Goal: Task Accomplishment & Management: Complete application form

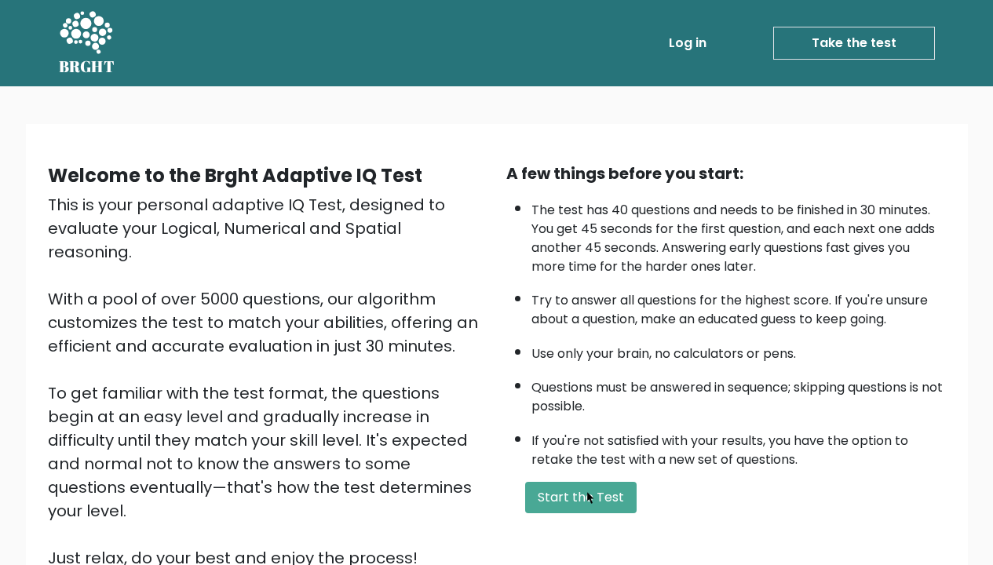
click at [583, 490] on button "Start the Test" at bounding box center [580, 497] width 111 height 31
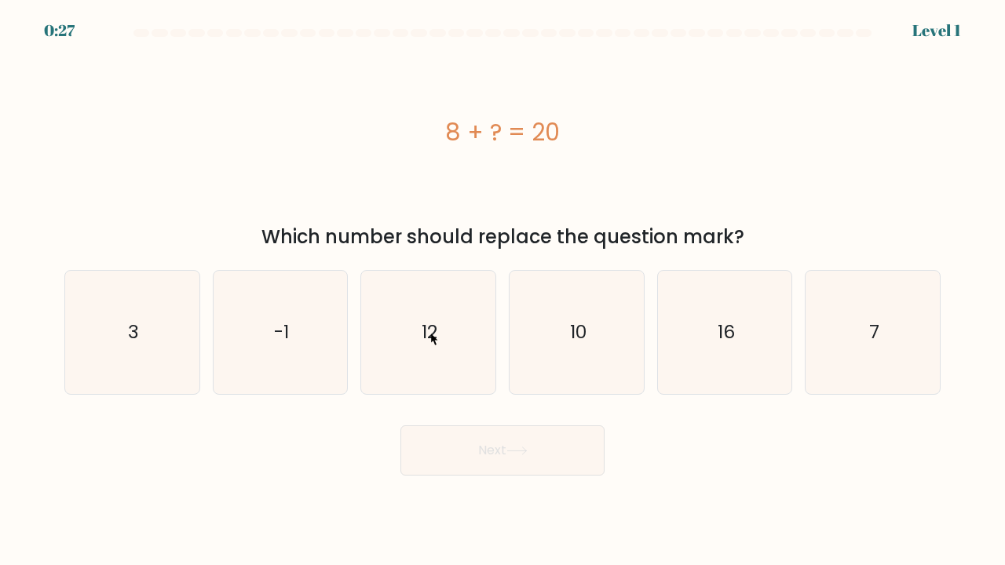
click at [427, 331] on text "12" at bounding box center [429, 332] width 16 height 26
click at [502, 290] on input "c. 12" at bounding box center [502, 287] width 1 height 8
radio input "true"
click at [501, 450] on button "Next" at bounding box center [502, 450] width 204 height 50
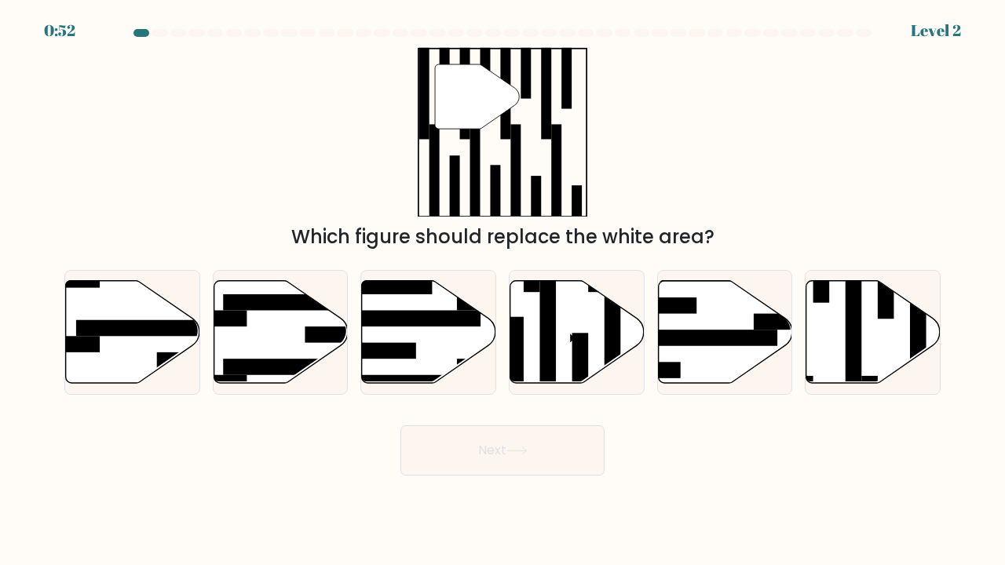
click at [566, 331] on icon at bounding box center [577, 331] width 134 height 103
click at [503, 290] on input "d." at bounding box center [502, 287] width 1 height 8
radio input "true"
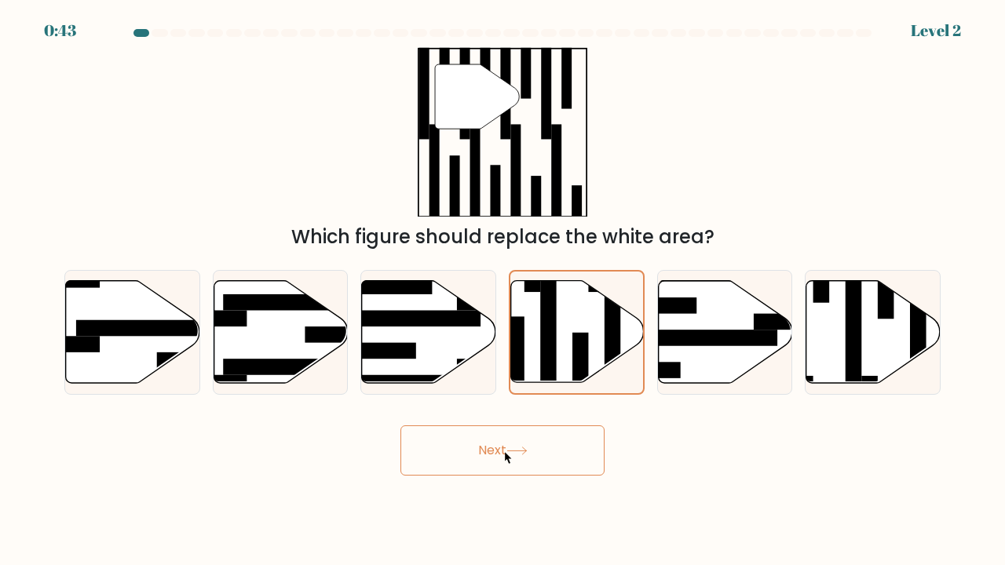
click at [501, 450] on button "Next" at bounding box center [502, 450] width 204 height 50
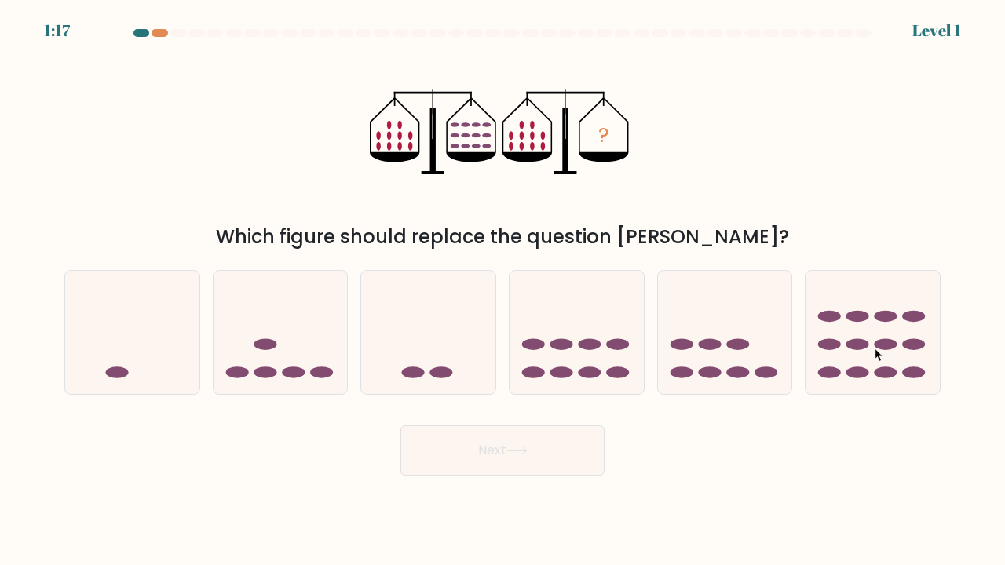
click at [871, 347] on icon at bounding box center [872, 332] width 134 height 111
click at [503, 290] on input "f." at bounding box center [502, 287] width 1 height 8
radio input "true"
click at [501, 450] on button "Next" at bounding box center [502, 450] width 204 height 50
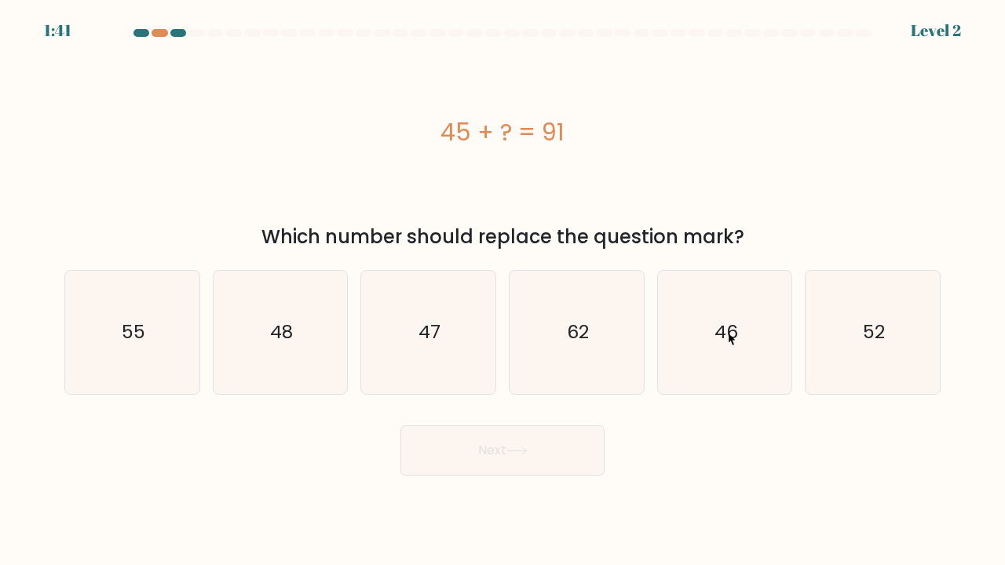
click at [724, 331] on text "46" at bounding box center [726, 332] width 24 height 26
click at [503, 290] on input "e. 46" at bounding box center [502, 287] width 1 height 8
radio input "true"
click at [501, 450] on button "Next" at bounding box center [502, 450] width 204 height 50
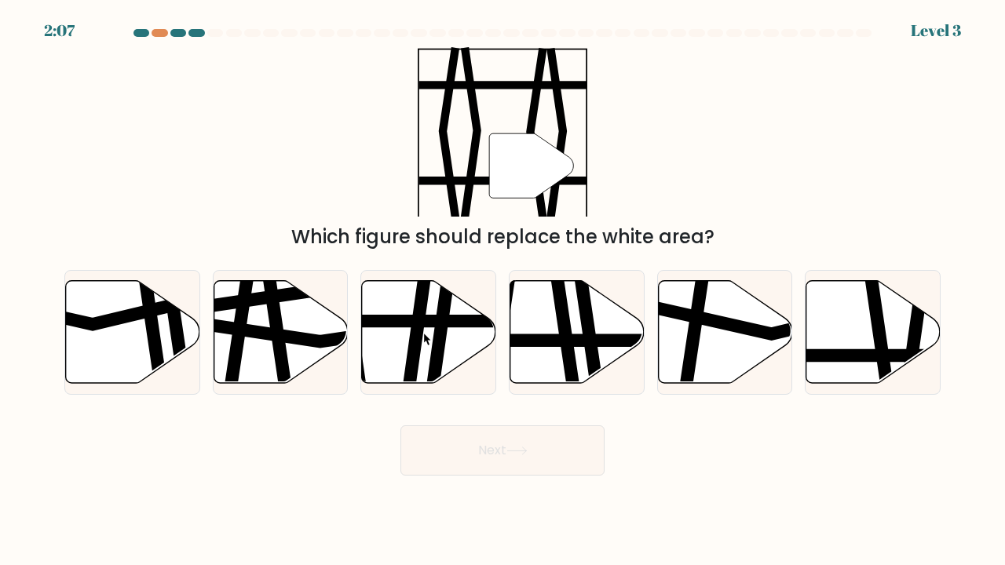
click at [420, 331] on icon at bounding box center [416, 279] width 20 height 270
click at [502, 290] on input "c." at bounding box center [502, 287] width 1 height 8
radio input "true"
click at [501, 450] on button "Next" at bounding box center [502, 450] width 204 height 50
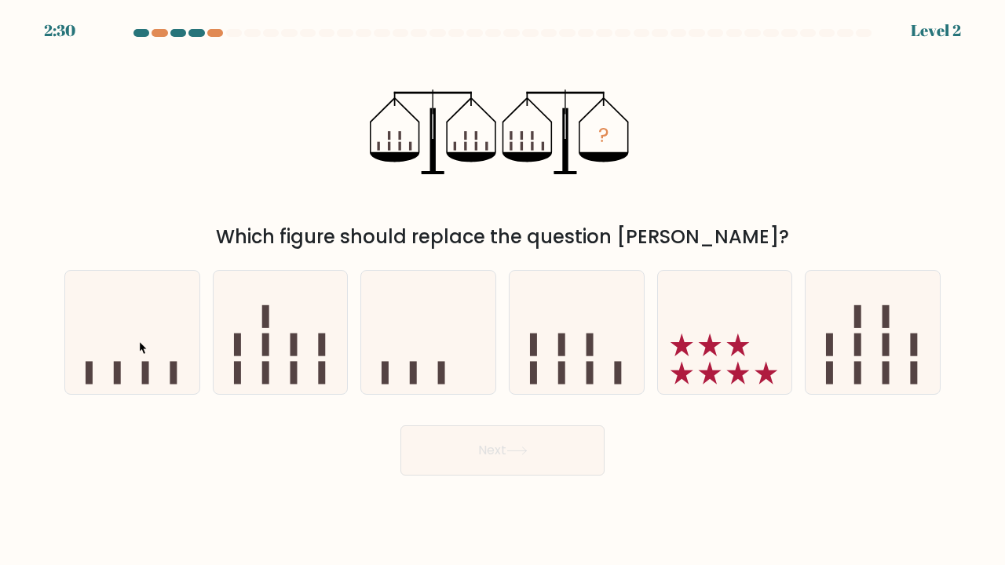
click at [136, 340] on icon at bounding box center [132, 332] width 134 height 111
click at [502, 290] on input "a." at bounding box center [502, 287] width 1 height 8
radio input "true"
click at [501, 450] on button "Next" at bounding box center [502, 450] width 204 height 50
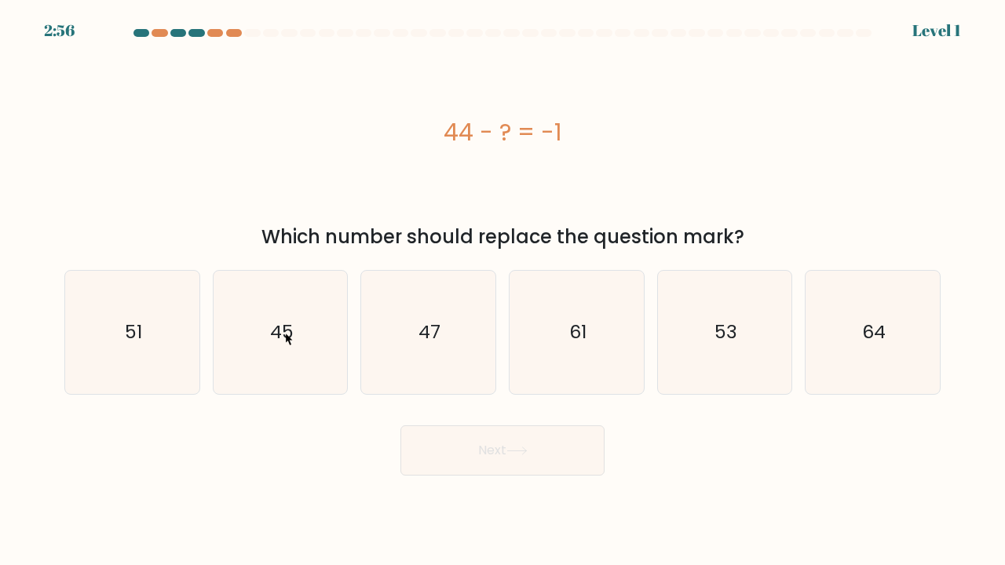
click at [282, 331] on text "45" at bounding box center [282, 332] width 24 height 26
click at [502, 290] on input "b. 45" at bounding box center [502, 287] width 1 height 8
radio input "true"
click at [501, 450] on button "Next" at bounding box center [502, 450] width 204 height 50
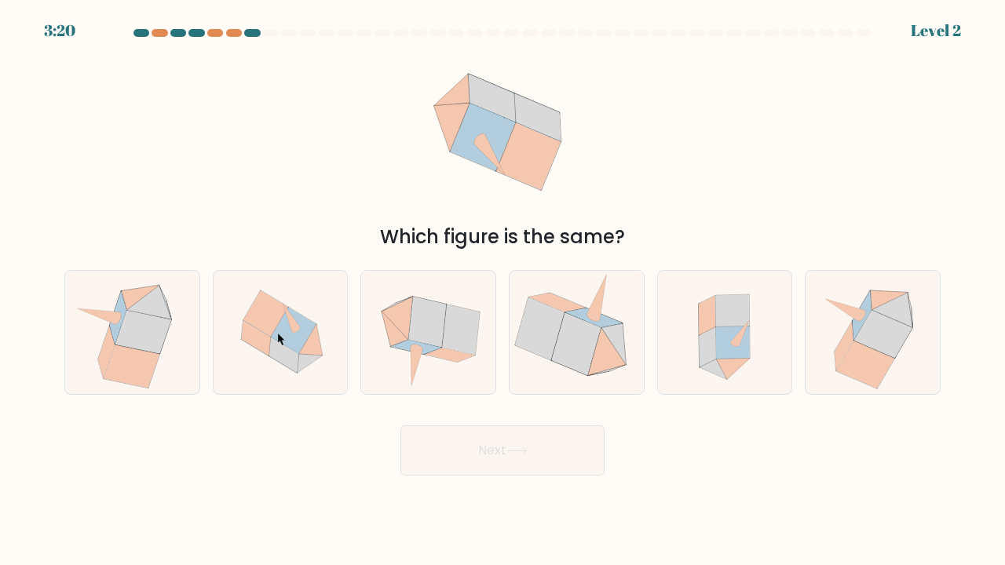
click at [274, 331] on icon at bounding box center [294, 330] width 46 height 47
click at [502, 290] on input "b." at bounding box center [502, 287] width 1 height 8
radio input "true"
click at [501, 450] on button "Next" at bounding box center [502, 450] width 204 height 50
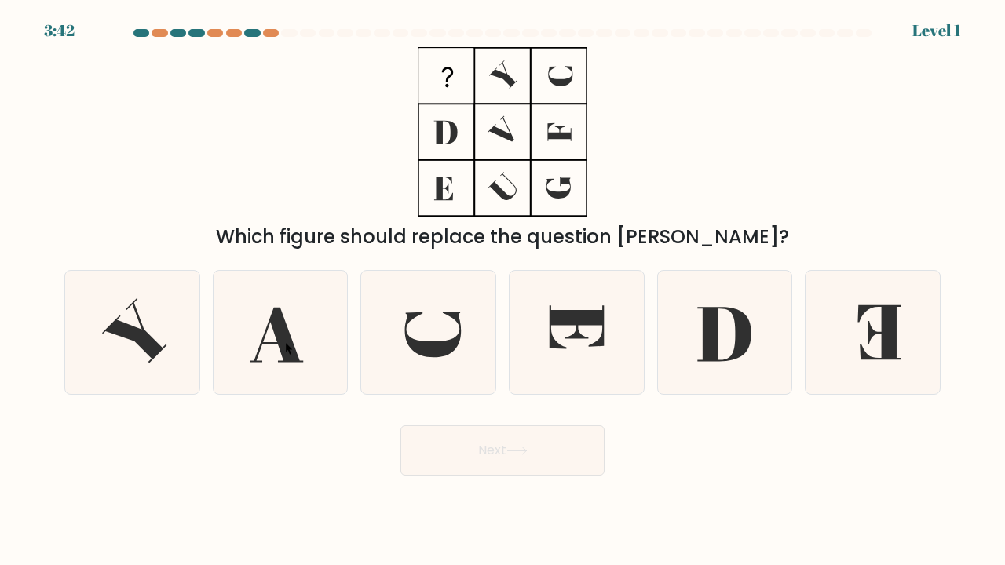
click at [282, 341] on icon at bounding box center [276, 335] width 53 height 55
click at [502, 290] on input "b." at bounding box center [502, 287] width 1 height 8
radio input "true"
click at [501, 450] on button "Next" at bounding box center [502, 450] width 204 height 50
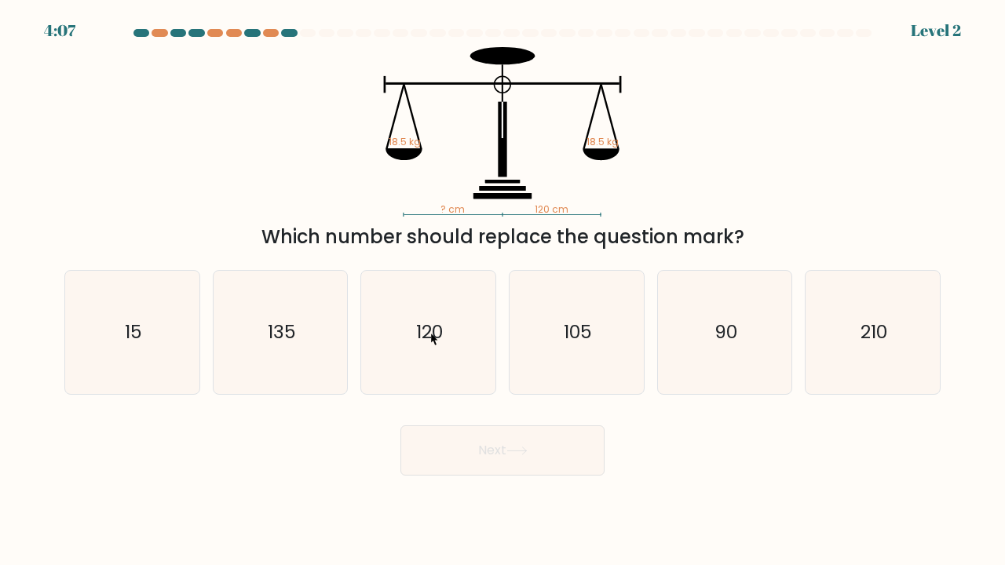
click at [427, 331] on text "120" at bounding box center [429, 332] width 27 height 26
click at [502, 290] on input "c. 120" at bounding box center [502, 287] width 1 height 8
radio input "true"
click at [501, 450] on button "Next" at bounding box center [502, 450] width 204 height 50
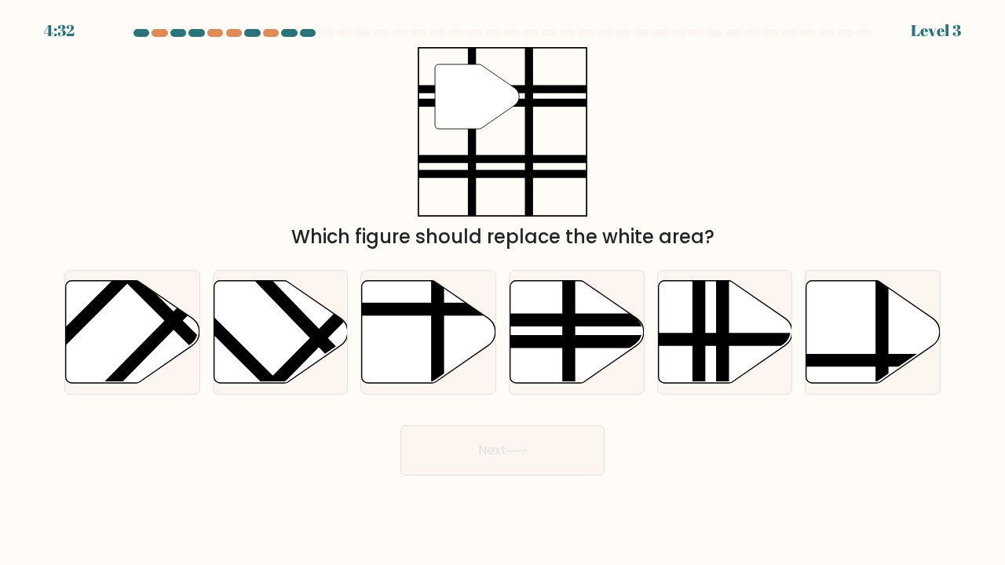
click at [713, 339] on line at bounding box center [765, 339] width 270 height 0
click at [503, 290] on input "e." at bounding box center [502, 287] width 1 height 8
radio input "true"
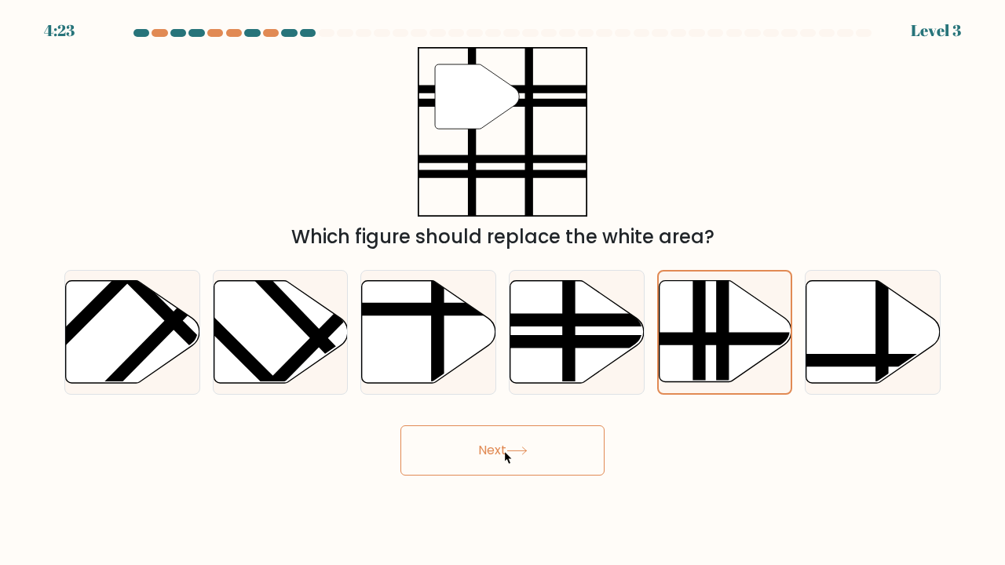
click at [501, 450] on button "Next" at bounding box center [502, 450] width 204 height 50
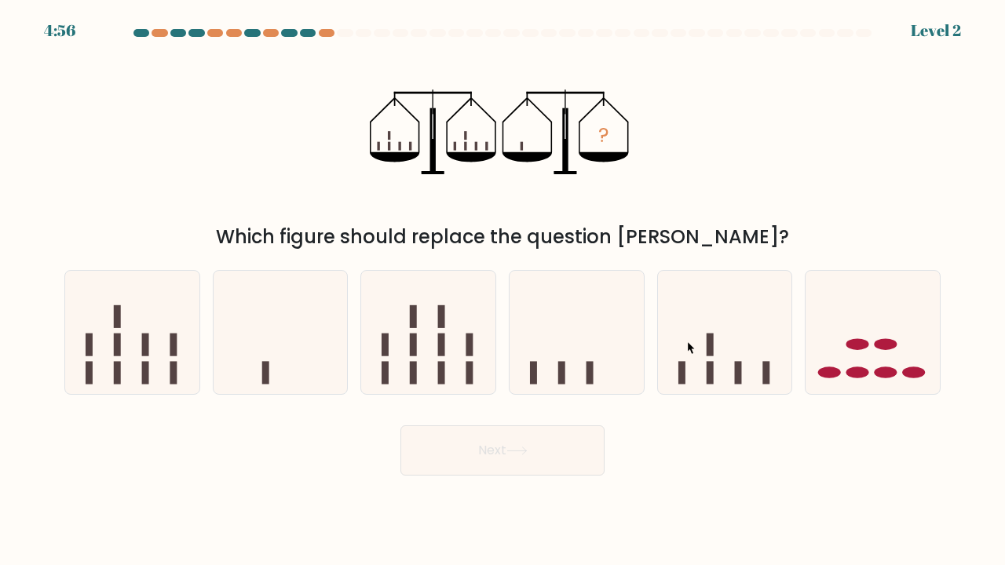
click at [684, 340] on icon at bounding box center [725, 332] width 134 height 111
click at [503, 290] on input "e." at bounding box center [502, 287] width 1 height 8
radio input "true"
click at [501, 450] on button "Next" at bounding box center [502, 450] width 204 height 50
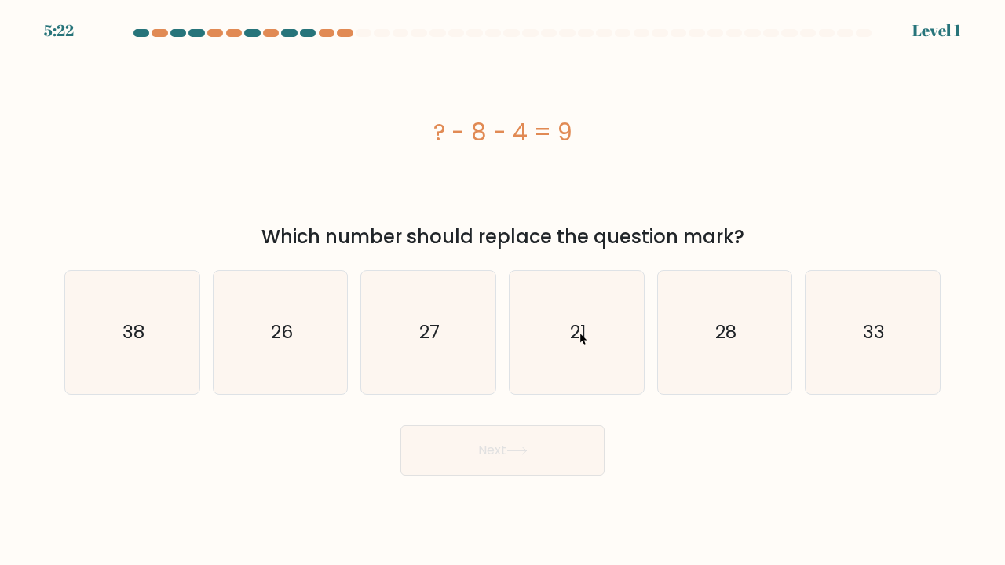
click at [576, 331] on text "21" at bounding box center [578, 332] width 16 height 26
click at [503, 290] on input "d. 21" at bounding box center [502, 287] width 1 height 8
radio input "true"
click at [501, 450] on button "Next" at bounding box center [502, 450] width 204 height 50
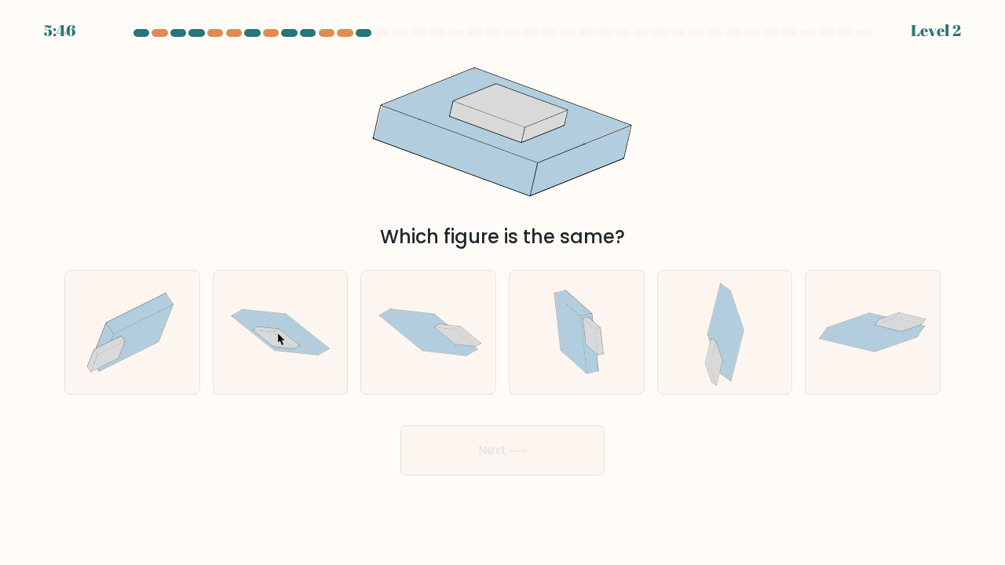
click at [274, 331] on icon at bounding box center [266, 329] width 26 height 5
click at [502, 290] on input "b." at bounding box center [502, 287] width 1 height 8
radio input "true"
click at [501, 450] on button "Next" at bounding box center [502, 450] width 204 height 50
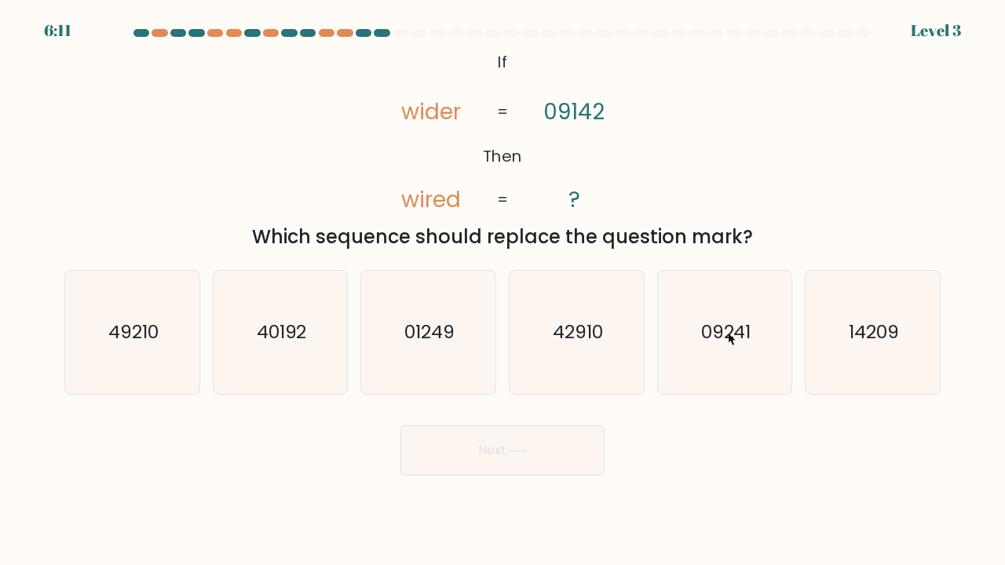
click at [724, 331] on text "09241" at bounding box center [726, 332] width 50 height 26
click at [503, 290] on input "e. 09241" at bounding box center [502, 287] width 1 height 8
radio input "true"
click at [501, 450] on button "Next" at bounding box center [502, 450] width 204 height 50
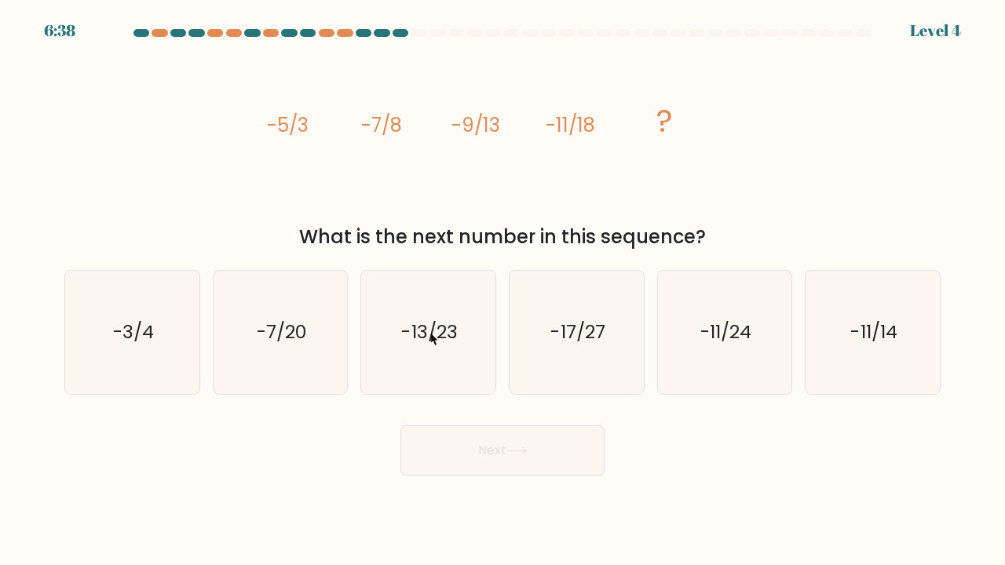
click at [427, 331] on text "-13/23" at bounding box center [430, 332] width 56 height 26
click at [502, 290] on input "c. -13/23" at bounding box center [502, 287] width 1 height 8
radio input "true"
click at [501, 450] on button "Next" at bounding box center [502, 450] width 204 height 50
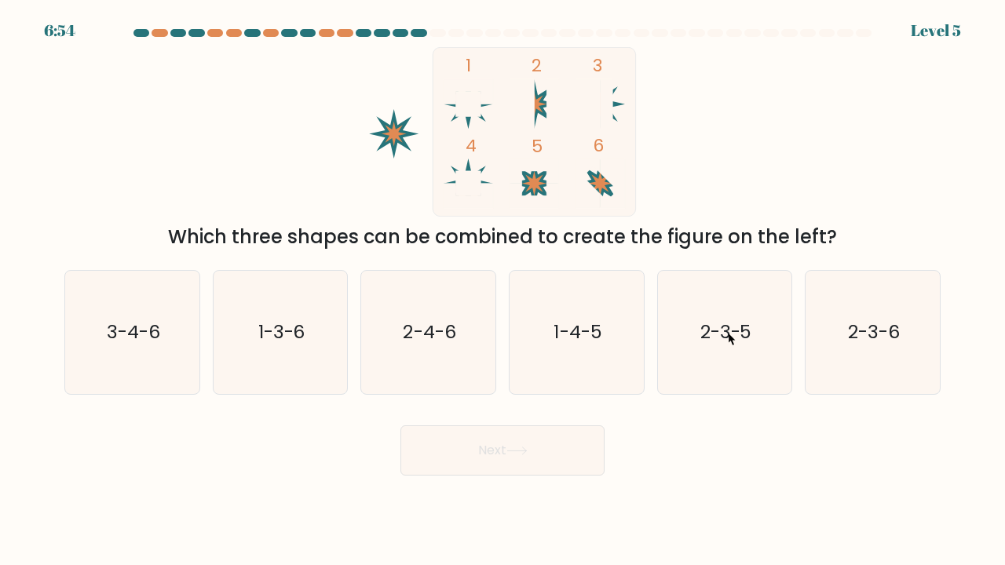
click at [724, 331] on text "2-3-5" at bounding box center [726, 332] width 52 height 26
click at [503, 290] on input "e. 2-3-5" at bounding box center [502, 287] width 1 height 8
radio input "true"
click at [501, 450] on button "Next" at bounding box center [502, 450] width 204 height 50
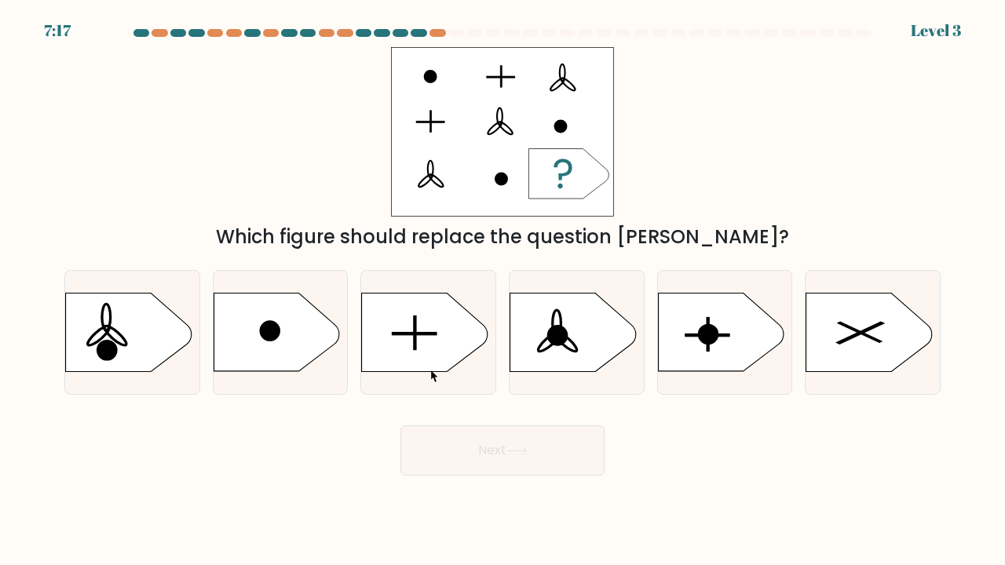
click at [427, 368] on icon at bounding box center [425, 332] width 126 height 78
click at [502, 290] on input "c." at bounding box center [502, 287] width 1 height 8
radio input "true"
click at [501, 450] on button "Next" at bounding box center [502, 450] width 204 height 50
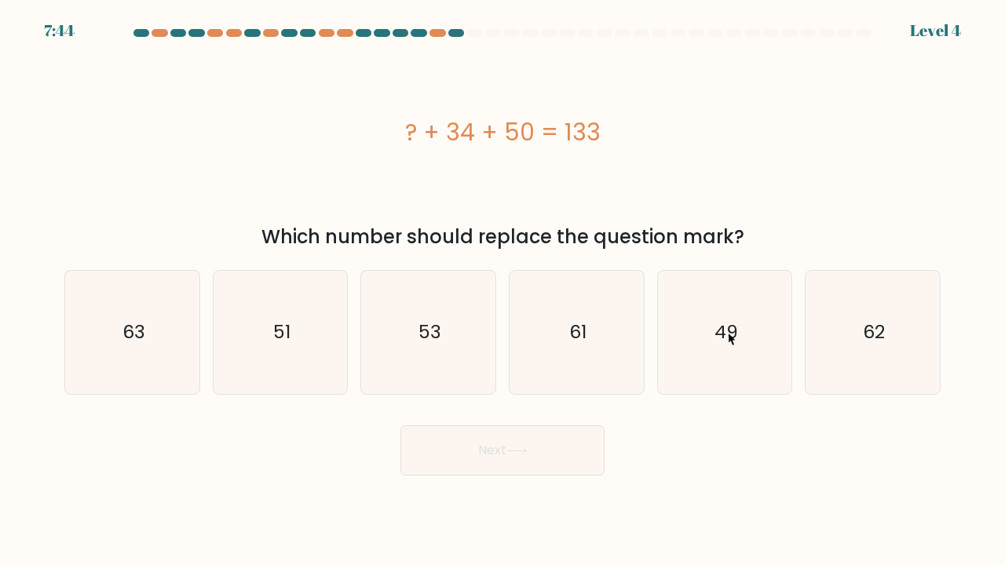
click at [724, 331] on text "49" at bounding box center [726, 332] width 24 height 26
click at [503, 290] on input "e. 49" at bounding box center [502, 287] width 1 height 8
radio input "true"
click at [501, 450] on button "Next" at bounding box center [502, 450] width 204 height 50
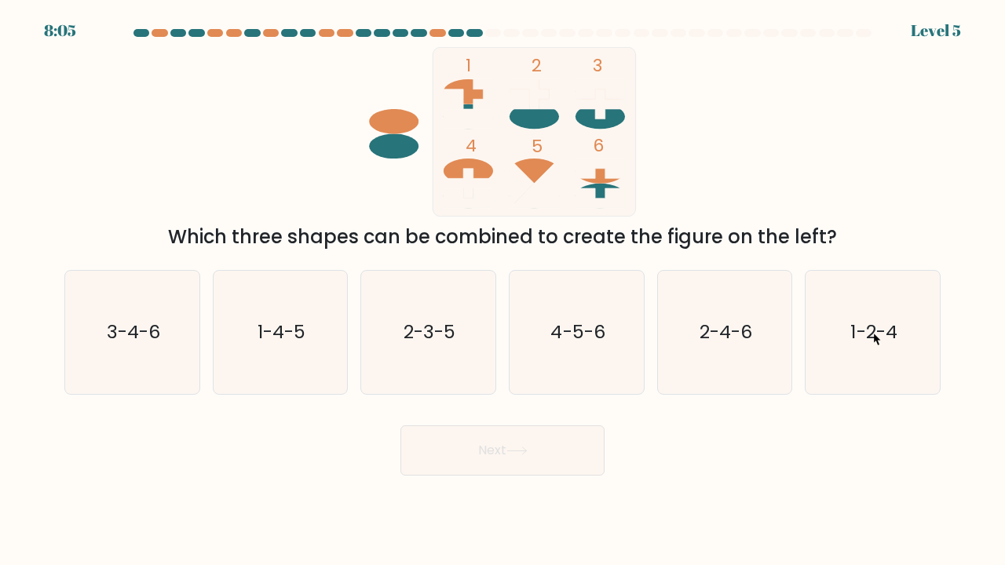
click at [870, 331] on text "1-2-4" at bounding box center [874, 332] width 46 height 26
click at [503, 290] on input "f. 1-2-4" at bounding box center [502, 287] width 1 height 8
radio input "true"
click at [501, 450] on button "Next" at bounding box center [502, 450] width 204 height 50
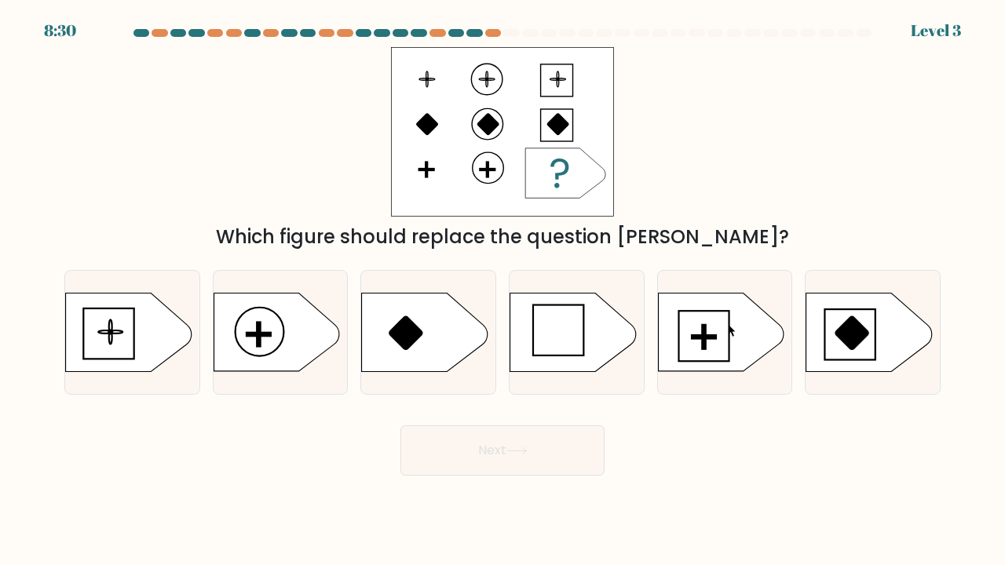
click at [724, 323] on icon at bounding box center [721, 332] width 126 height 78
click at [503, 290] on input "e." at bounding box center [502, 287] width 1 height 8
radio input "true"
click at [501, 450] on button "Next" at bounding box center [502, 450] width 204 height 50
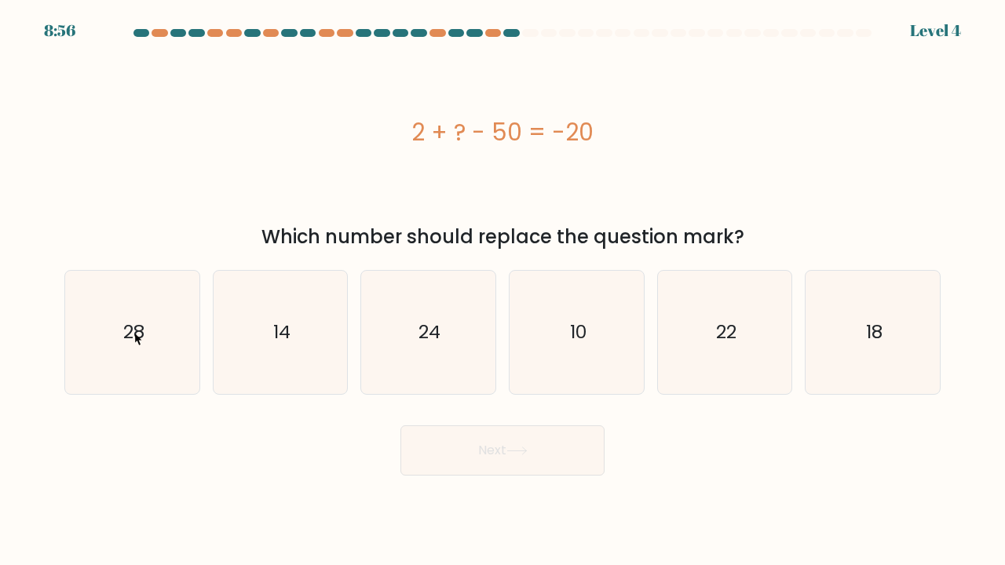
click at [131, 331] on text "28" at bounding box center [132, 332] width 21 height 26
click at [502, 290] on input "a. 28" at bounding box center [502, 287] width 1 height 8
radio input "true"
click at [501, 450] on button "Next" at bounding box center [502, 450] width 204 height 50
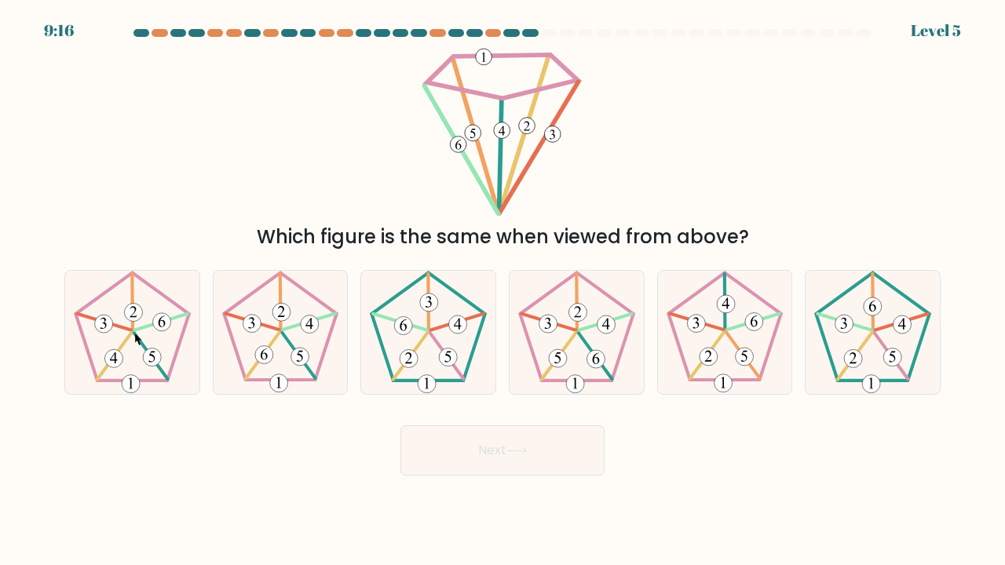
click at [131, 333] on 548 at bounding box center [114, 356] width 35 height 47
click at [502, 290] on input "a." at bounding box center [502, 287] width 1 height 8
radio input "true"
click at [815, 276] on icon at bounding box center [872, 332] width 123 height 123
click at [503, 283] on input "f." at bounding box center [502, 287] width 1 height 8
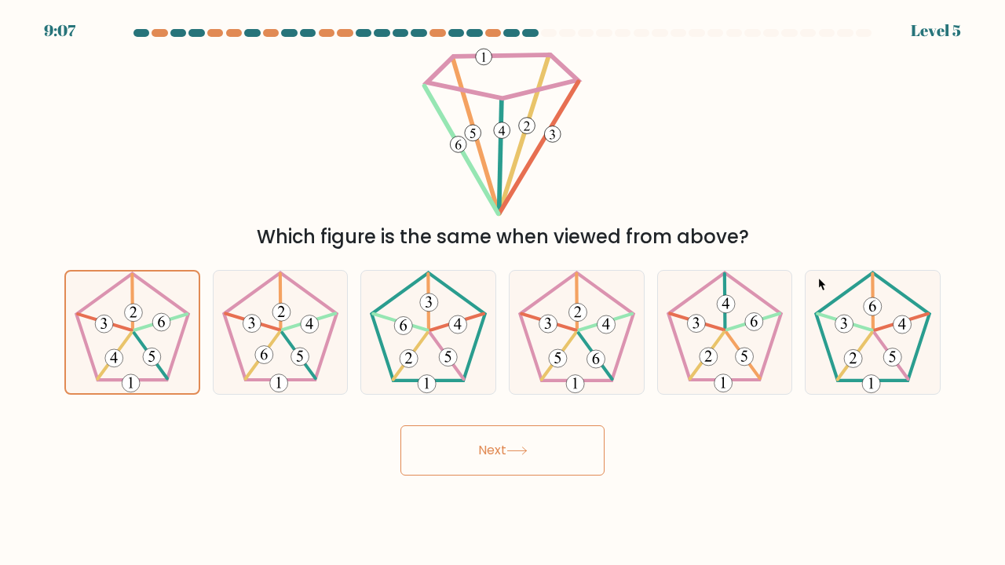
radio input "true"
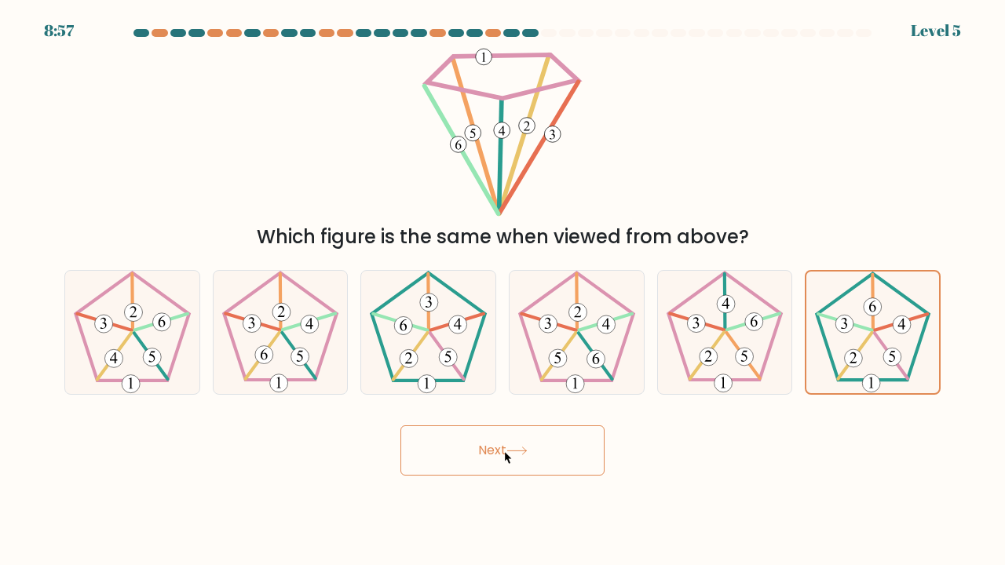
click at [501, 450] on button "Next" at bounding box center [502, 450] width 204 height 50
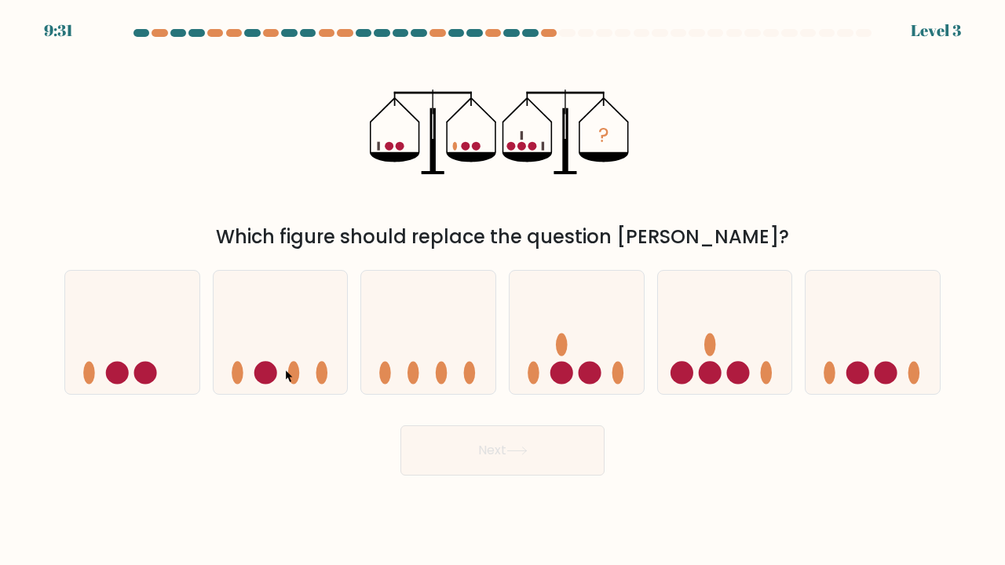
click at [282, 368] on icon at bounding box center [280, 332] width 134 height 111
click at [502, 290] on input "b." at bounding box center [502, 287] width 1 height 8
radio input "true"
click at [501, 450] on button "Next" at bounding box center [502, 450] width 204 height 50
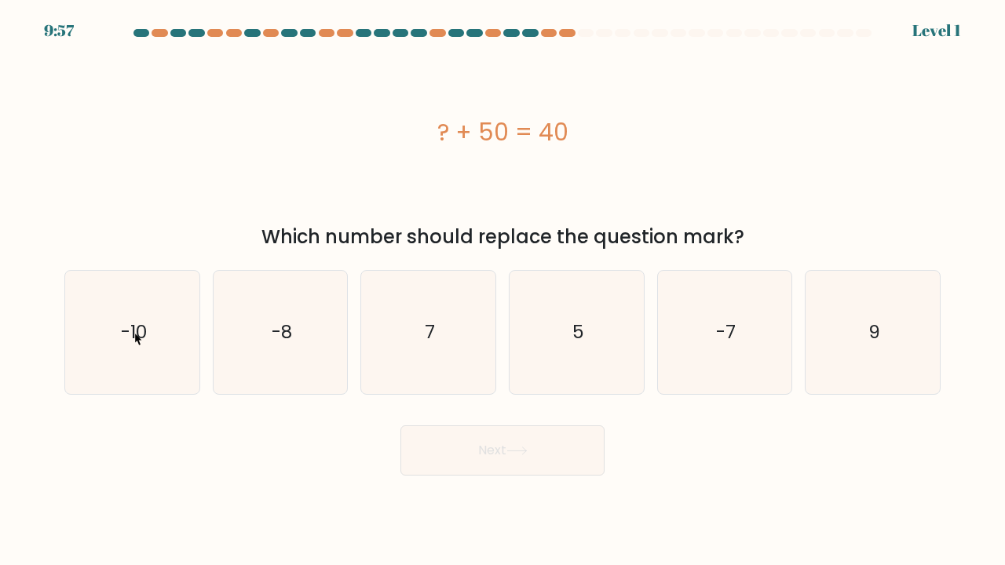
click at [131, 331] on text "-10" at bounding box center [133, 332] width 26 height 26
click at [502, 290] on input "a. -10" at bounding box center [502, 287] width 1 height 8
radio input "true"
click at [501, 450] on button "Next" at bounding box center [502, 450] width 204 height 50
